Goal: Task Accomplishment & Management: Manage account settings

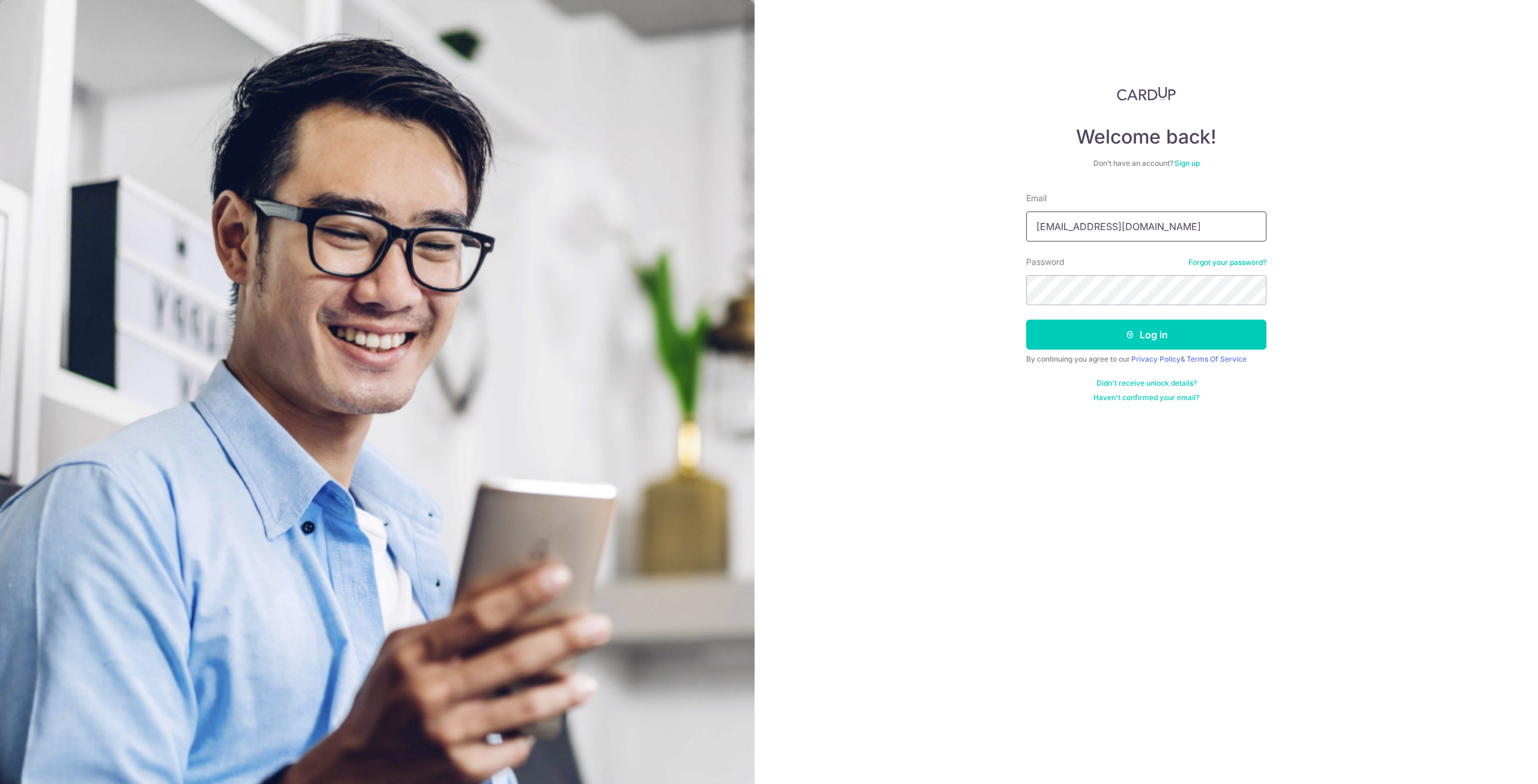
drag, startPoint x: 1168, startPoint y: 230, endPoint x: 773, endPoint y: 231, distance: 395.0
click at [773, 231] on div "Welcome back! Don’t have an account? Sign up Email [EMAIL_ADDRESS][DOMAIN_NAME]…" at bounding box center [1146, 392] width 783 height 784
type input "[EMAIL_ADDRESS][DOMAIN_NAME]"
click at [1200, 320] on button "Log in" at bounding box center [1147, 334] width 241 height 30
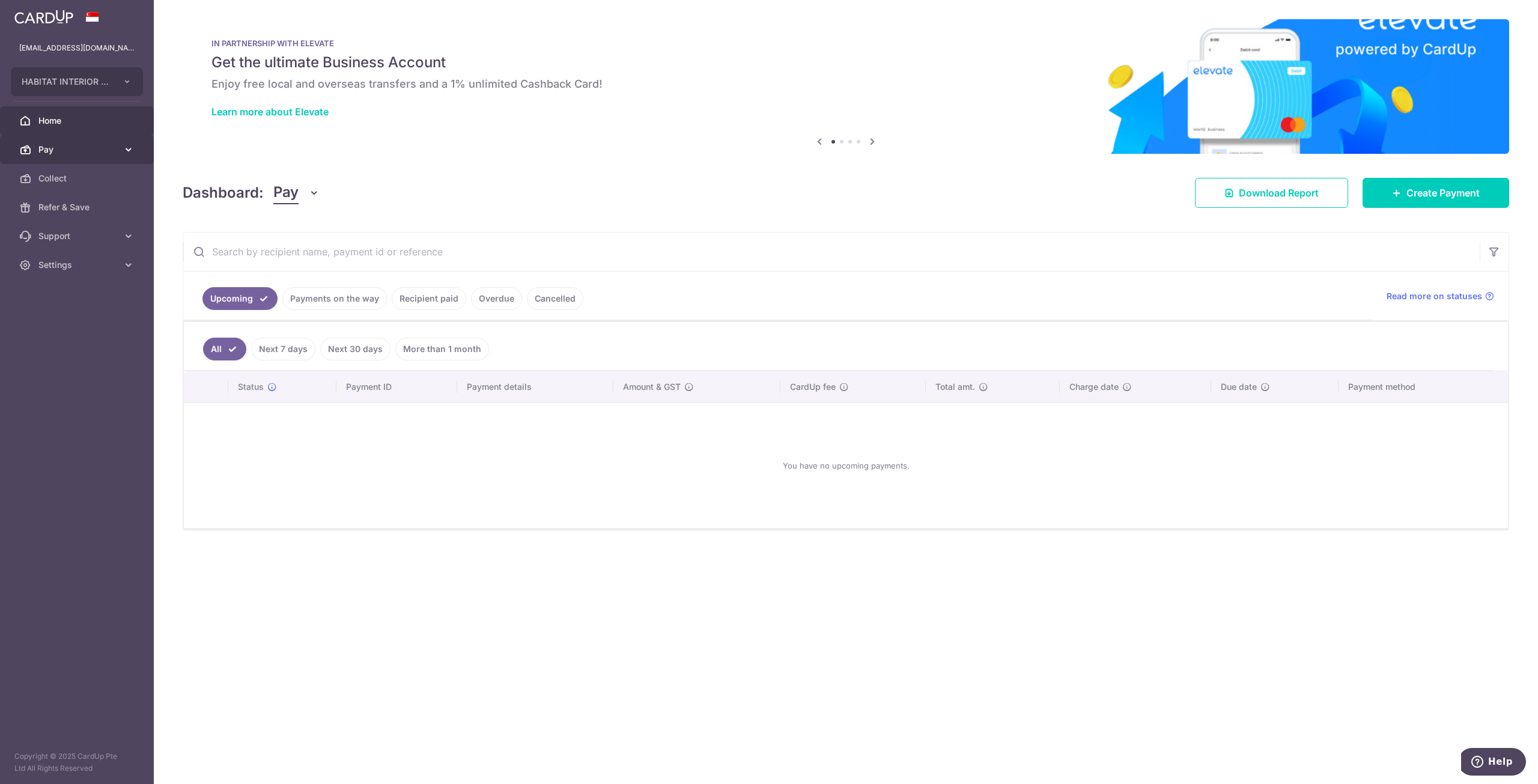
click at [58, 141] on link "Pay" at bounding box center [77, 149] width 154 height 29
